Goal: Browse casually: Explore the website without a specific task or goal

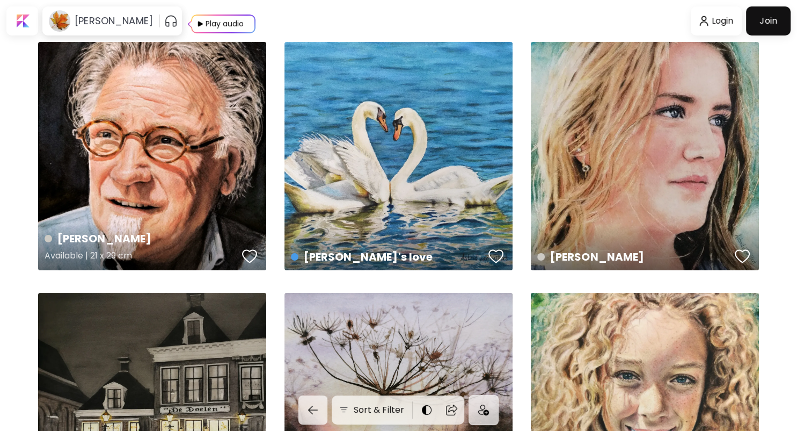
click at [222, 97] on div "[PERSON_NAME] Available | 21 x 29 cm" at bounding box center [152, 156] width 228 height 228
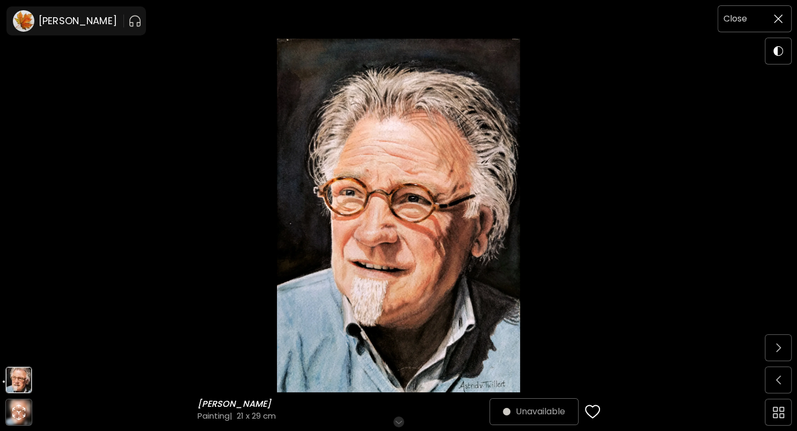
click at [781, 18] on img at bounding box center [778, 18] width 9 height 9
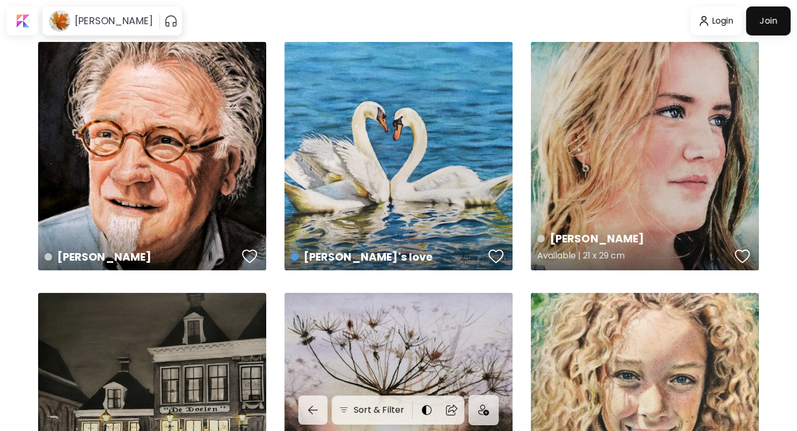
click at [691, 125] on div "[PERSON_NAME] | 21 x 29 cm" at bounding box center [645, 156] width 228 height 228
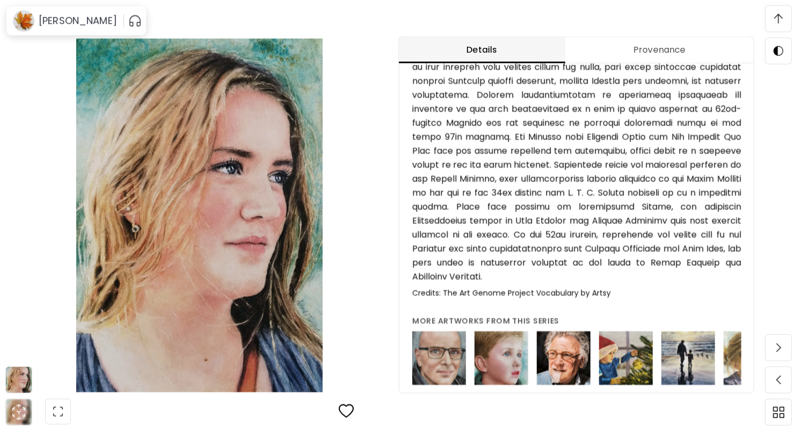
click at [560, 331] on img at bounding box center [564, 358] width 54 height 54
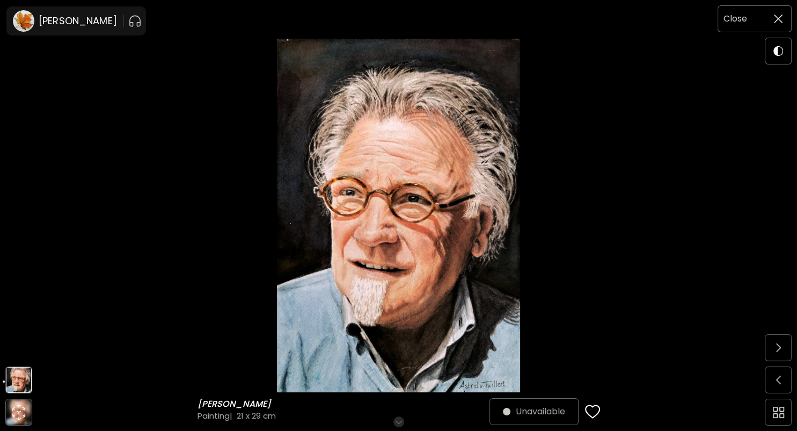
click at [782, 16] on img at bounding box center [778, 18] width 9 height 9
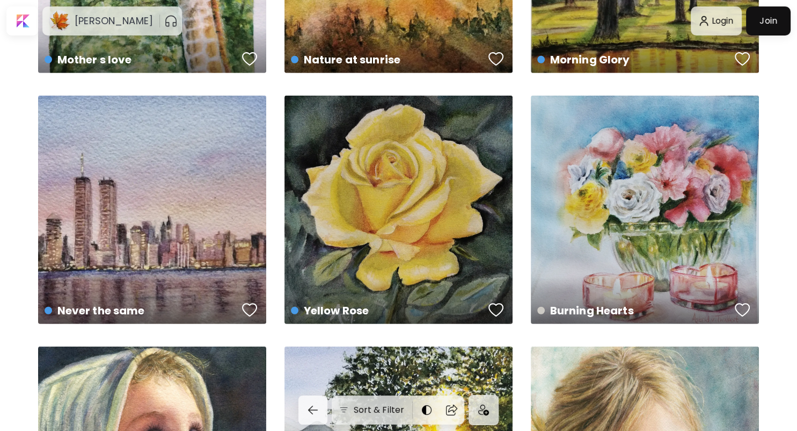
scroll to position [2908, 0]
